Goal: Find specific page/section: Find specific page/section

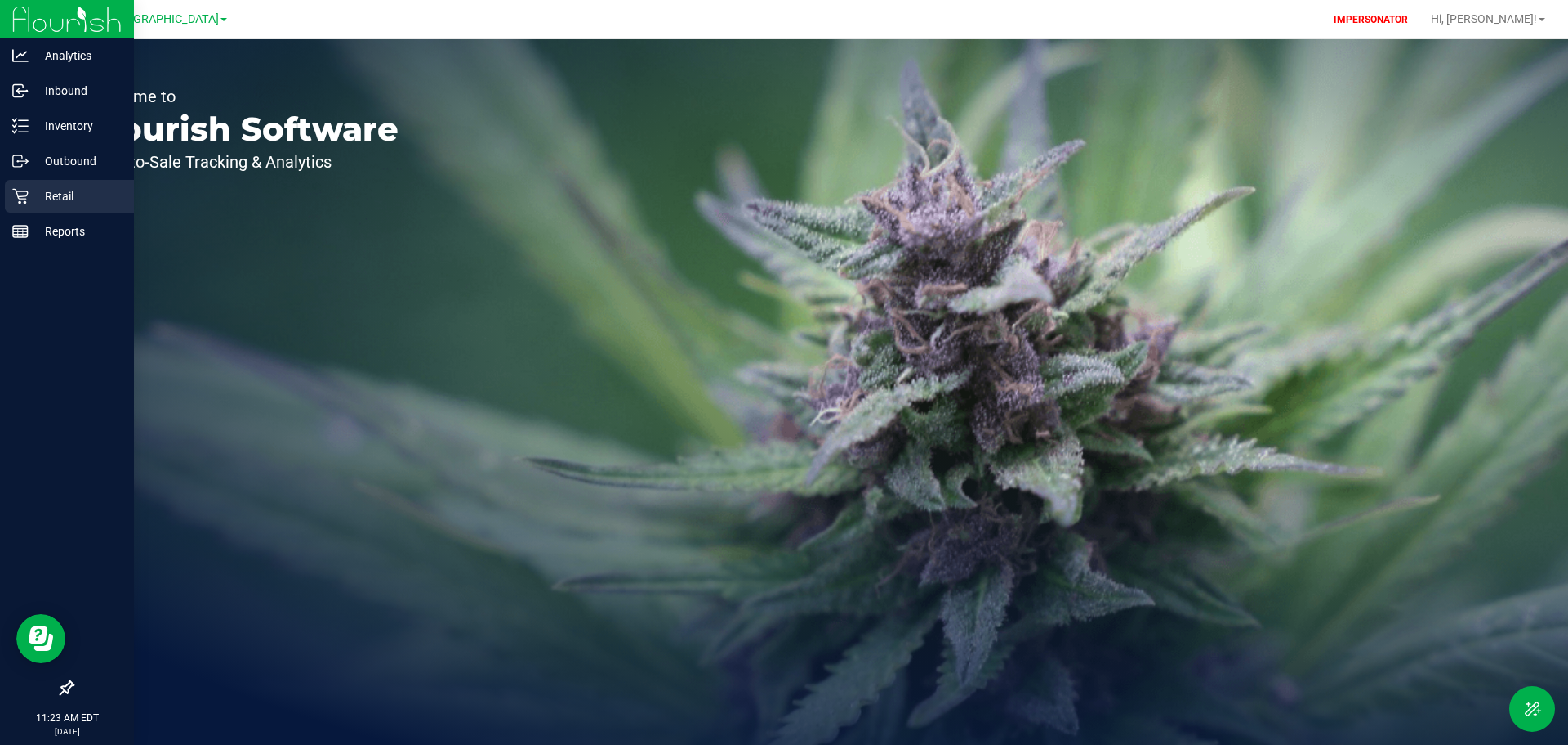
click at [72, 194] on p "Retail" at bounding box center [77, 196] width 98 height 20
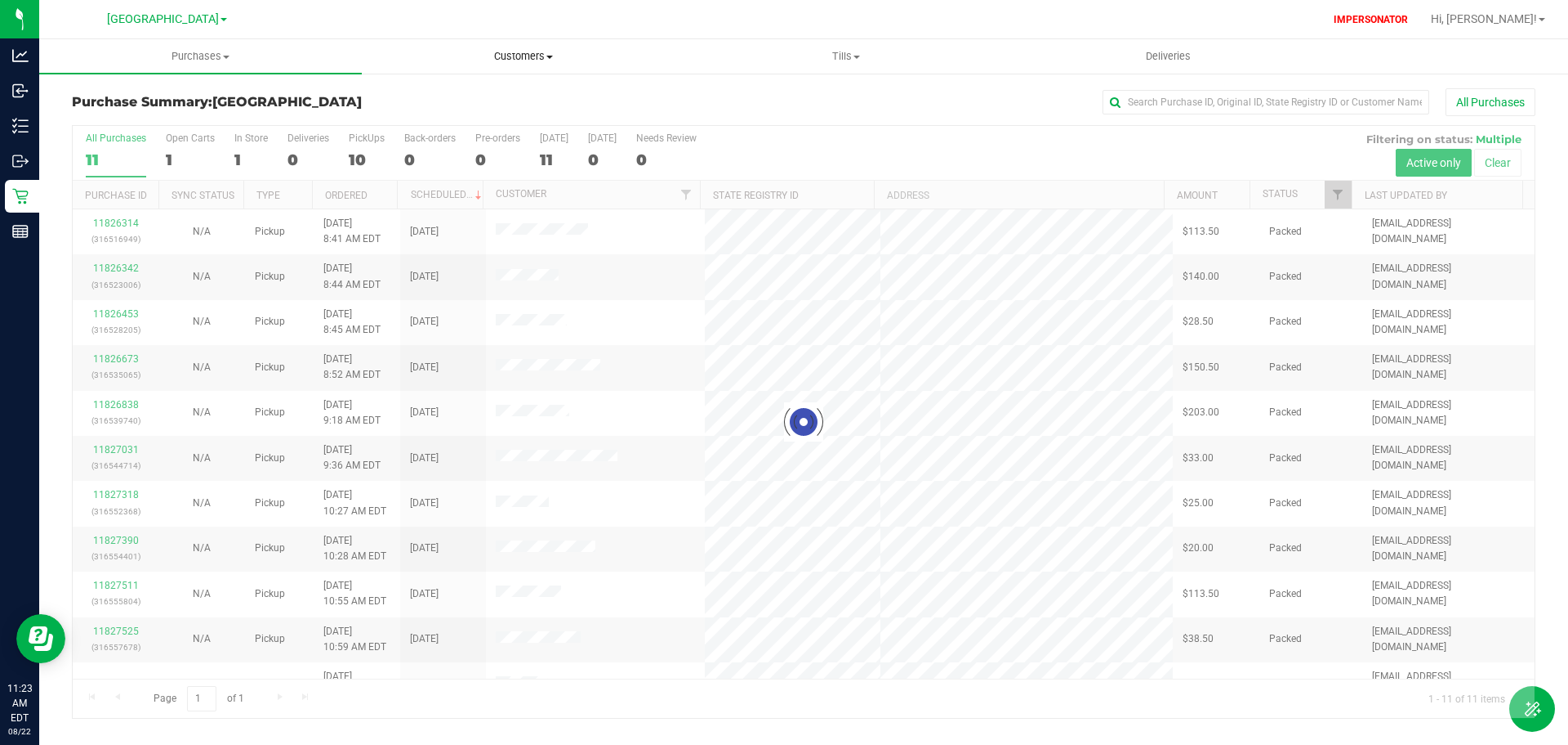
click at [518, 54] on span "Customers" at bounding box center [523, 56] width 321 height 15
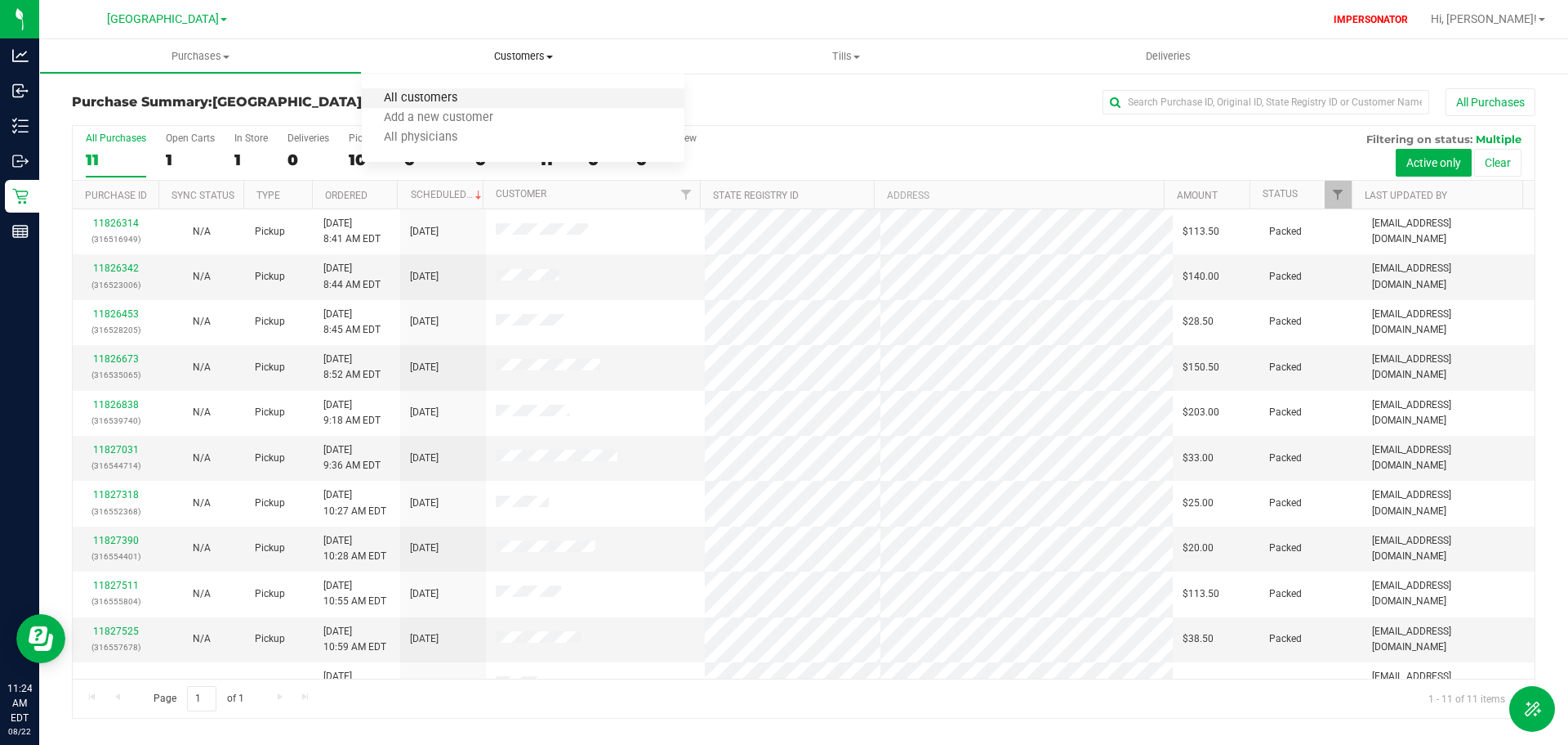
click at [428, 100] on span "All customers" at bounding box center [420, 99] width 118 height 14
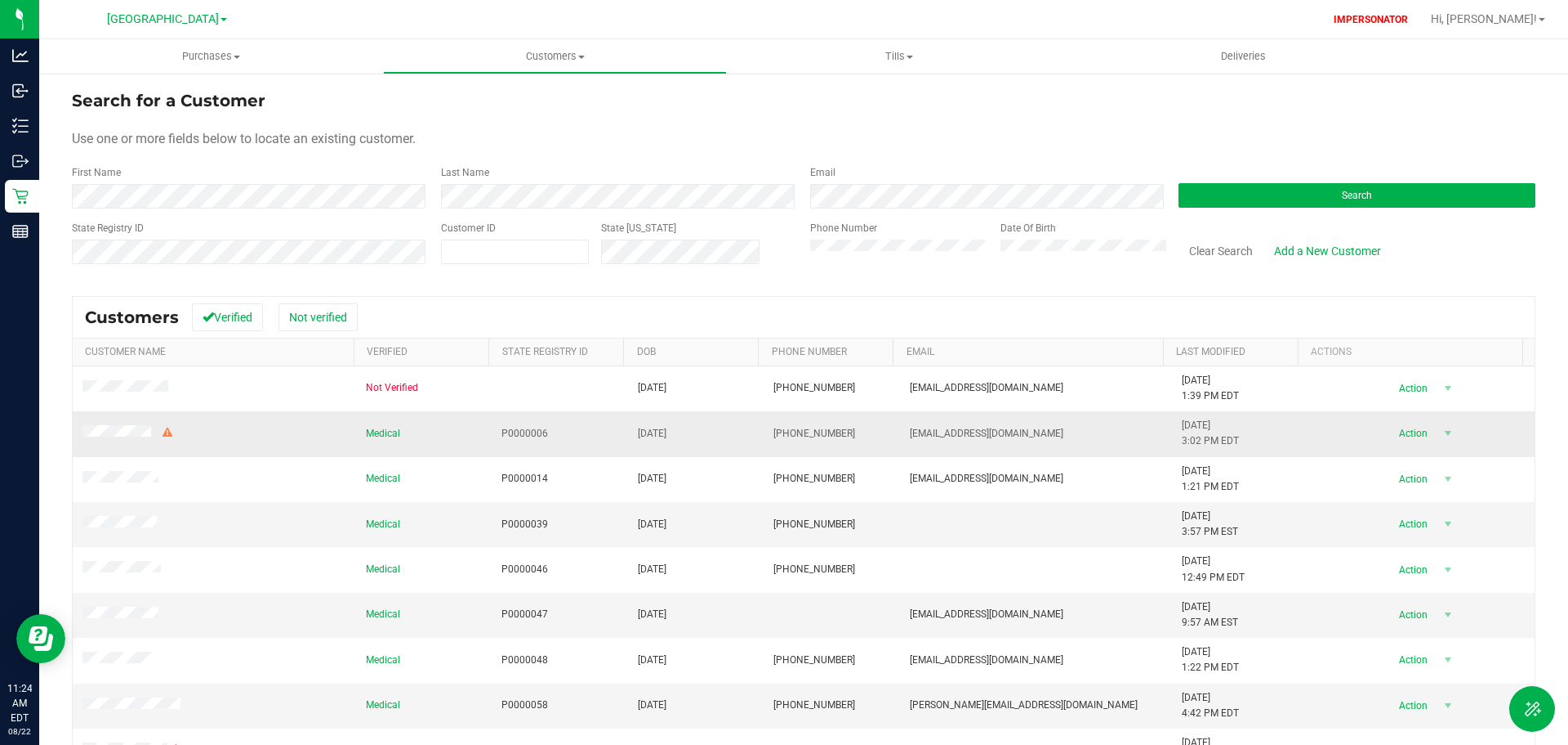
click at [163, 433] on icon at bounding box center [167, 432] width 9 height 9
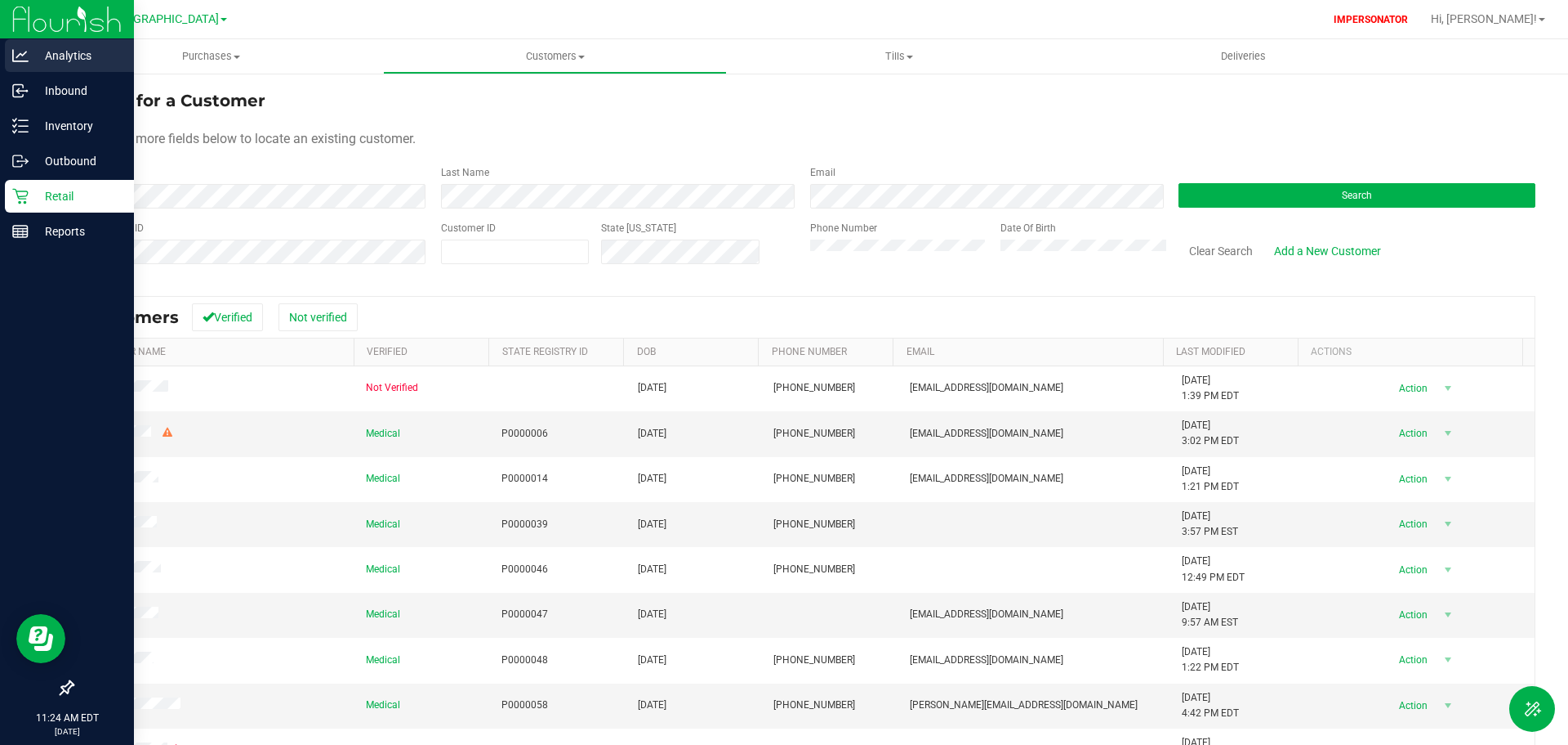
click at [26, 55] on icon at bounding box center [20, 55] width 16 height 16
